Goal: Information Seeking & Learning: Find specific fact

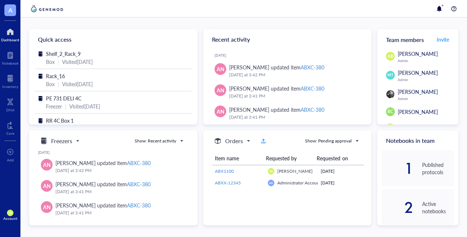
click at [11, 217] on div "Account" at bounding box center [10, 218] width 14 height 4
click at [51, 182] on link "Account settings" at bounding box center [49, 187] width 42 height 13
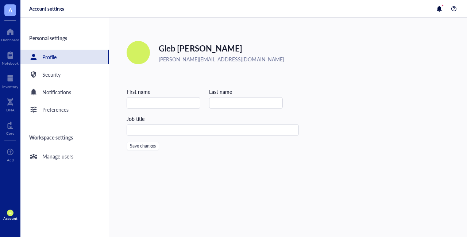
type input "Gleb"
type input "[PERSON_NAME]"
type input "Sr. Investigator"
click at [137, 51] on div "Edit" at bounding box center [138, 53] width 9 height 8
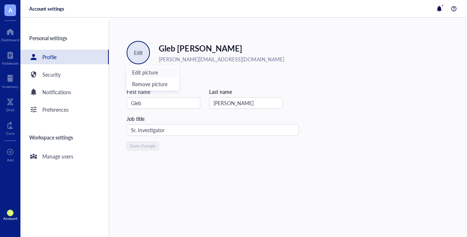
click at [143, 75] on span "Edit picture" at bounding box center [153, 72] width 42 height 8
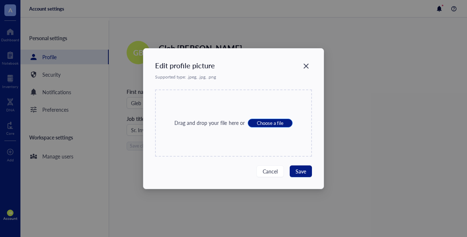
click at [268, 121] on span "Choose a file" at bounding box center [270, 123] width 27 height 7
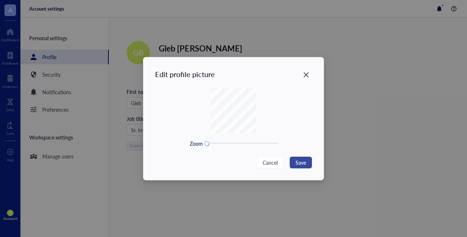
click at [303, 161] on span "Save" at bounding box center [300, 162] width 11 height 8
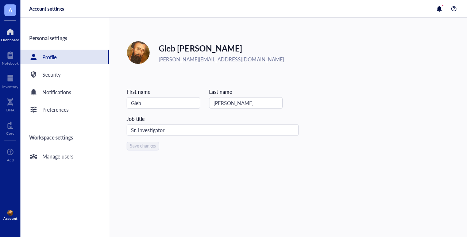
click at [8, 34] on div at bounding box center [10, 32] width 18 height 12
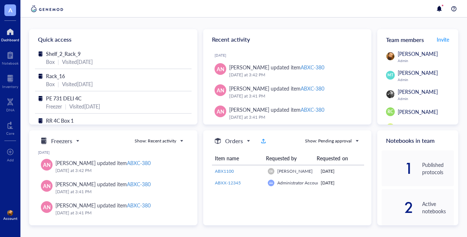
click at [9, 213] on img at bounding box center [10, 213] width 6 height 6
click at [9, 85] on div "Inventory" at bounding box center [10, 86] width 16 height 4
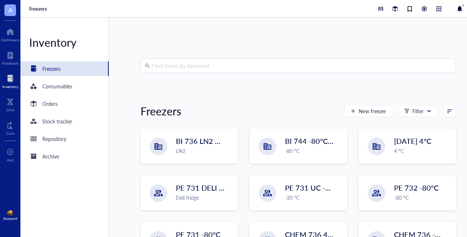
click at [202, 62] on input "search" at bounding box center [301, 66] width 300 height 14
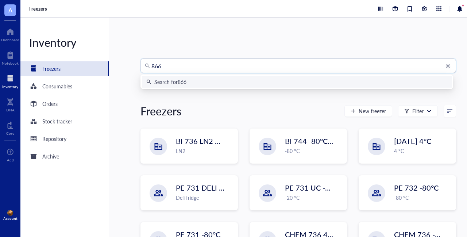
type input "8660"
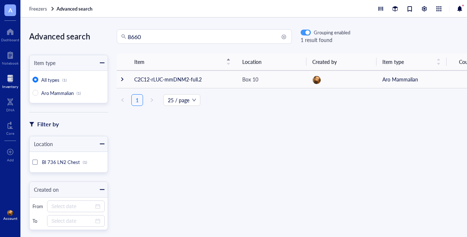
click at [308, 30] on button "button" at bounding box center [305, 33] width 10 height 6
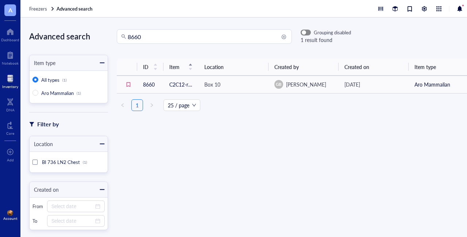
click at [305, 32] on div "button" at bounding box center [304, 33] width 4 height 4
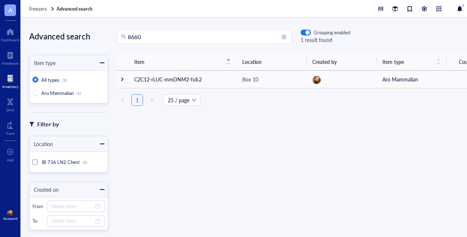
click at [155, 38] on input "8660" at bounding box center [208, 37] width 160 height 14
type input "8661"
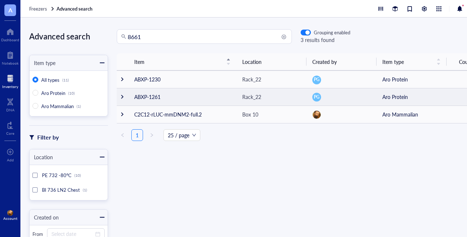
click at [123, 97] on div at bounding box center [122, 96] width 5 height 5
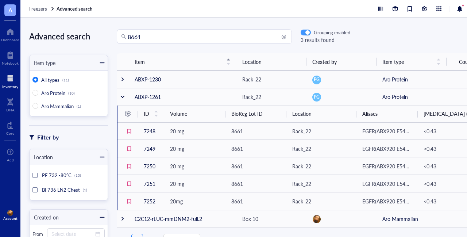
click at [306, 33] on div "button" at bounding box center [307, 33] width 4 height 4
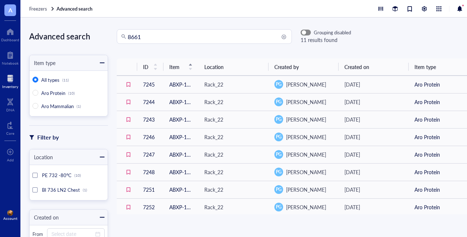
click at [306, 33] on span "button" at bounding box center [305, 32] width 9 height 5
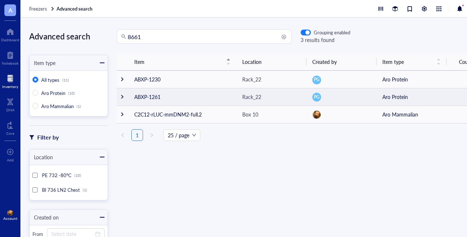
click at [124, 94] on div at bounding box center [122, 96] width 5 height 5
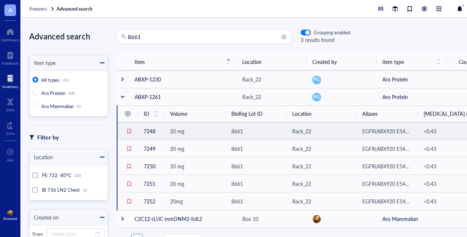
click at [237, 131] on span "8661" at bounding box center [237, 130] width 12 height 7
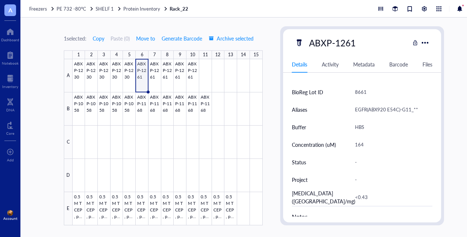
scroll to position [172, 0]
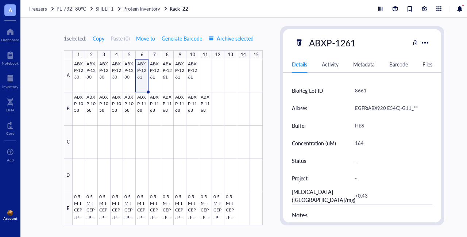
click at [367, 89] on div "8661" at bounding box center [391, 90] width 78 height 15
type input "8660"
click at [152, 70] on div at bounding box center [168, 142] width 190 height 166
click at [371, 90] on div "8661" at bounding box center [391, 90] width 78 height 15
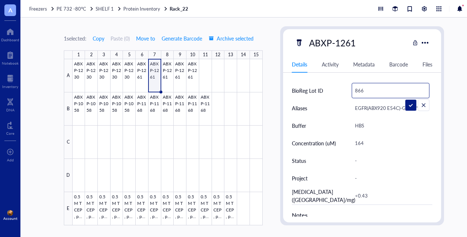
type input "8660"
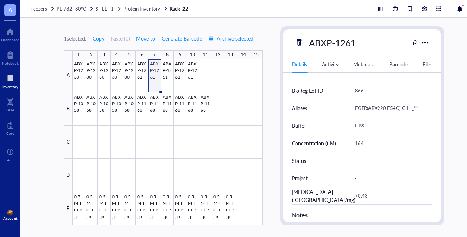
click at [9, 86] on div "Inventory" at bounding box center [10, 86] width 16 height 4
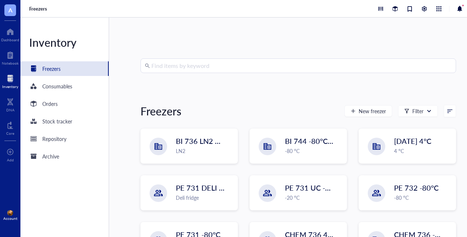
click at [224, 71] on input "search" at bounding box center [301, 66] width 300 height 14
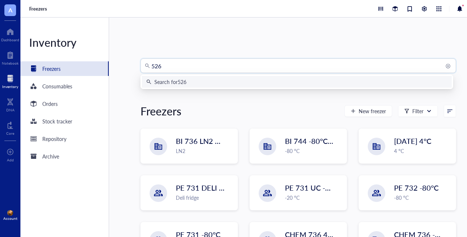
type input "5268"
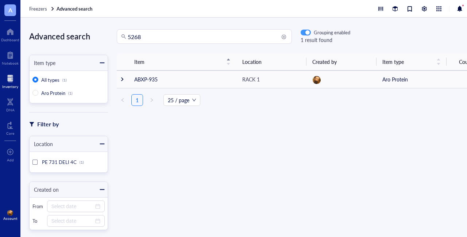
click at [306, 31] on div "button" at bounding box center [307, 33] width 4 height 4
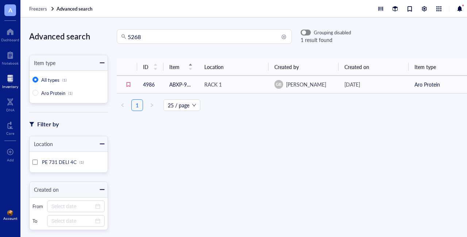
click at [305, 32] on div "button" at bounding box center [304, 33] width 4 height 4
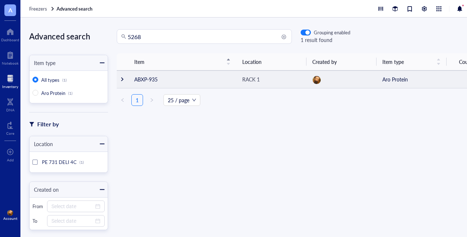
click at [122, 80] on div at bounding box center [122, 79] width 5 height 5
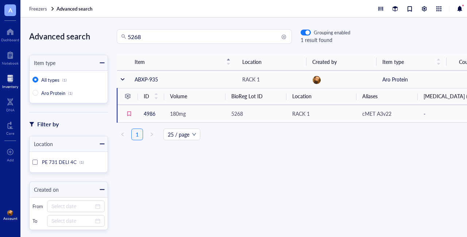
click at [148, 36] on input "5268" at bounding box center [208, 37] width 160 height 14
type input "5"
type input "8661"
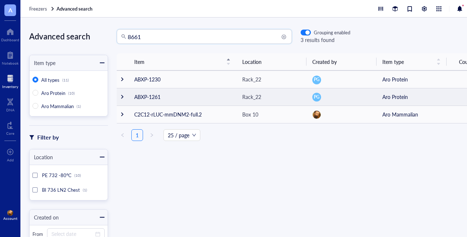
click at [123, 97] on div at bounding box center [122, 96] width 5 height 5
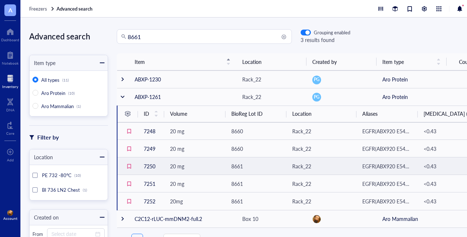
click at [239, 166] on span "8661" at bounding box center [237, 165] width 12 height 7
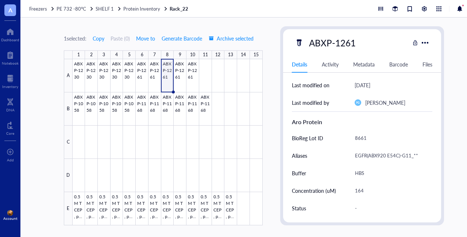
scroll to position [126, 0]
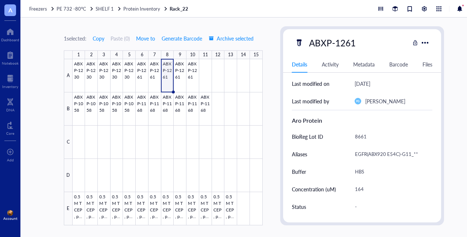
click at [369, 132] on div "8661" at bounding box center [391, 136] width 78 height 15
type input "8660"
click at [180, 70] on div at bounding box center [168, 142] width 190 height 166
click at [369, 136] on div "8661" at bounding box center [391, 136] width 78 height 15
type input "8660"
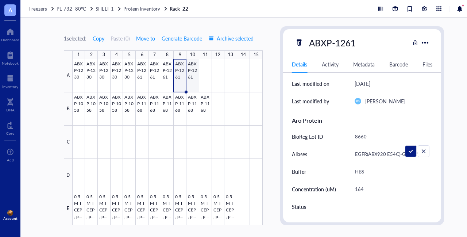
click at [193, 67] on div at bounding box center [168, 142] width 190 height 166
click at [189, 68] on div at bounding box center [168, 142] width 190 height 166
click at [380, 140] on div "8661" at bounding box center [391, 136] width 78 height 15
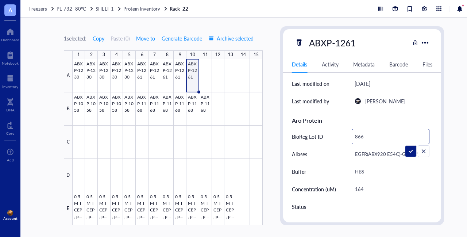
type input "8660"
click at [458, 136] on div "1 selected: Copy Paste ( 0 ) Move to Generate Barcode Archive selected 1 2 3 4 …" at bounding box center [253, 127] width 467 height 219
click at [11, 82] on div at bounding box center [10, 79] width 16 height 12
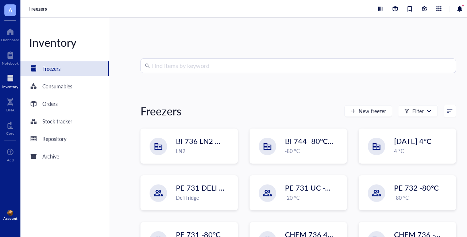
click at [185, 69] on input "search" at bounding box center [301, 66] width 300 height 14
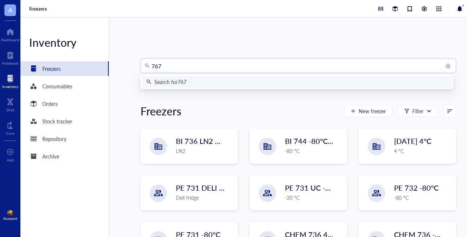
type input "7679"
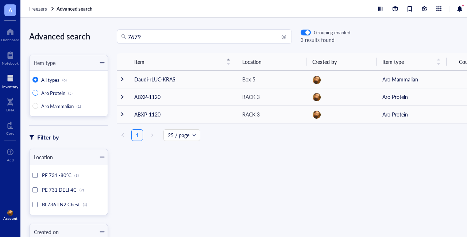
click at [54, 93] on span "Aro Protein" at bounding box center [53, 92] width 24 height 7
click at [38, 93] on input "Aro Protein (5)" at bounding box center [35, 93] width 6 height 6
radio input "true"
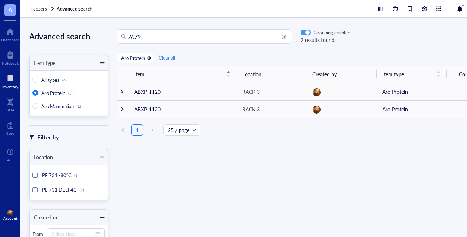
click at [307, 32] on div "button" at bounding box center [307, 33] width 4 height 4
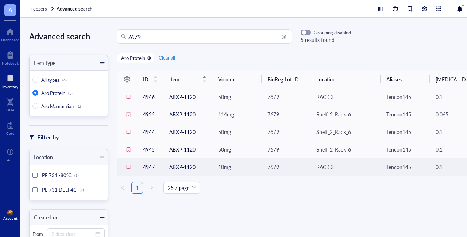
click at [152, 169] on td "4947" at bounding box center [150, 167] width 26 height 18
click at [273, 165] on span "7679" at bounding box center [273, 166] width 12 height 7
click at [271, 168] on span "7679" at bounding box center [273, 166] width 12 height 7
click at [184, 167] on td "ABXP-1120" at bounding box center [187, 167] width 49 height 18
click at [146, 167] on td "4947" at bounding box center [150, 167] width 26 height 18
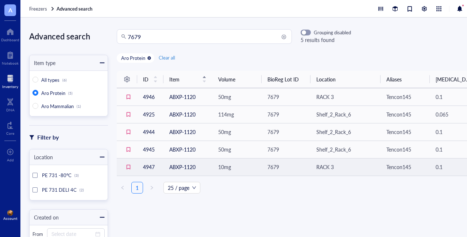
click at [222, 167] on span "10mg" at bounding box center [224, 166] width 13 height 7
click at [273, 163] on span "7679" at bounding box center [273, 166] width 12 height 7
click at [150, 166] on td "4947" at bounding box center [150, 167] width 26 height 18
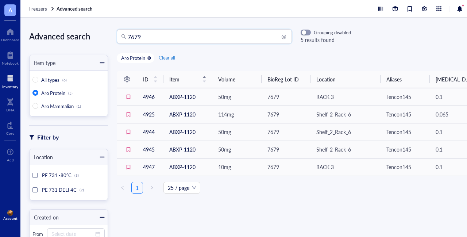
drag, startPoint x: 152, startPoint y: 37, endPoint x: 106, endPoint y: 40, distance: 46.4
click at [106, 40] on div "Advanced search Item type All types (6) Aro Protein (5) Aro Mammalian (1) Filte…" at bounding box center [253, 127] width 467 height 219
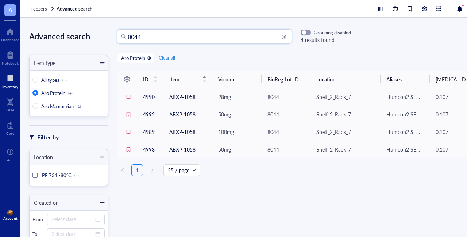
drag, startPoint x: 158, startPoint y: 36, endPoint x: 114, endPoint y: 34, distance: 44.2
click at [114, 34] on div "8044 8044 Grouping disabled 4 results found" at bounding box center [229, 36] width 243 height 15
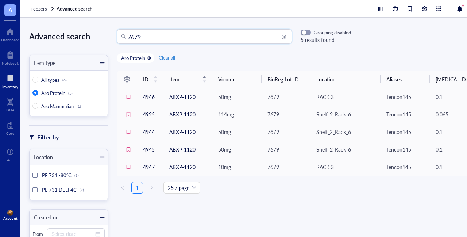
drag, startPoint x: 161, startPoint y: 36, endPoint x: 65, endPoint y: 43, distance: 96.2
click at [65, 43] on div "Advanced search Item type All types (6) Aro Protein (5) Aro Mammalian (1) Filte…" at bounding box center [253, 127] width 467 height 219
type input "8208"
